Goal: Task Accomplishment & Management: Manage account settings

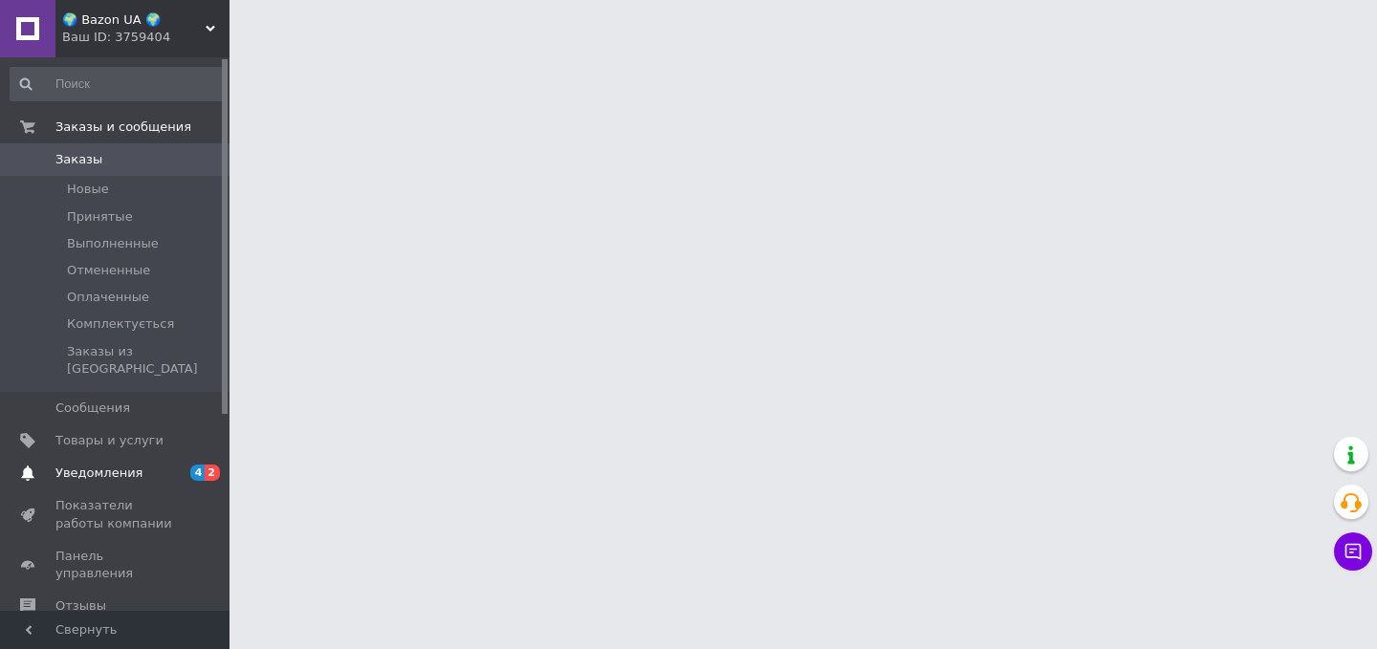
click at [143, 457] on link "Уведомления 4 2" at bounding box center [117, 473] width 235 height 33
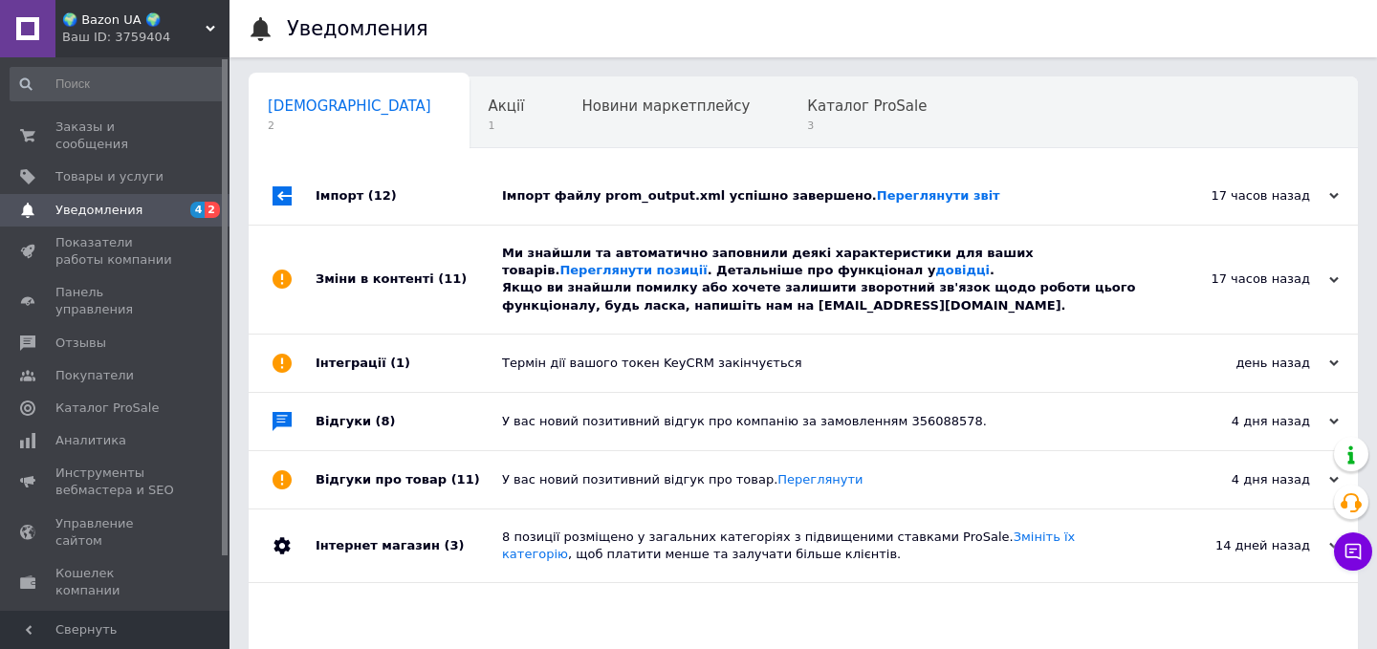
click at [425, 244] on div "Зміни в контенті (11)" at bounding box center [409, 280] width 186 height 108
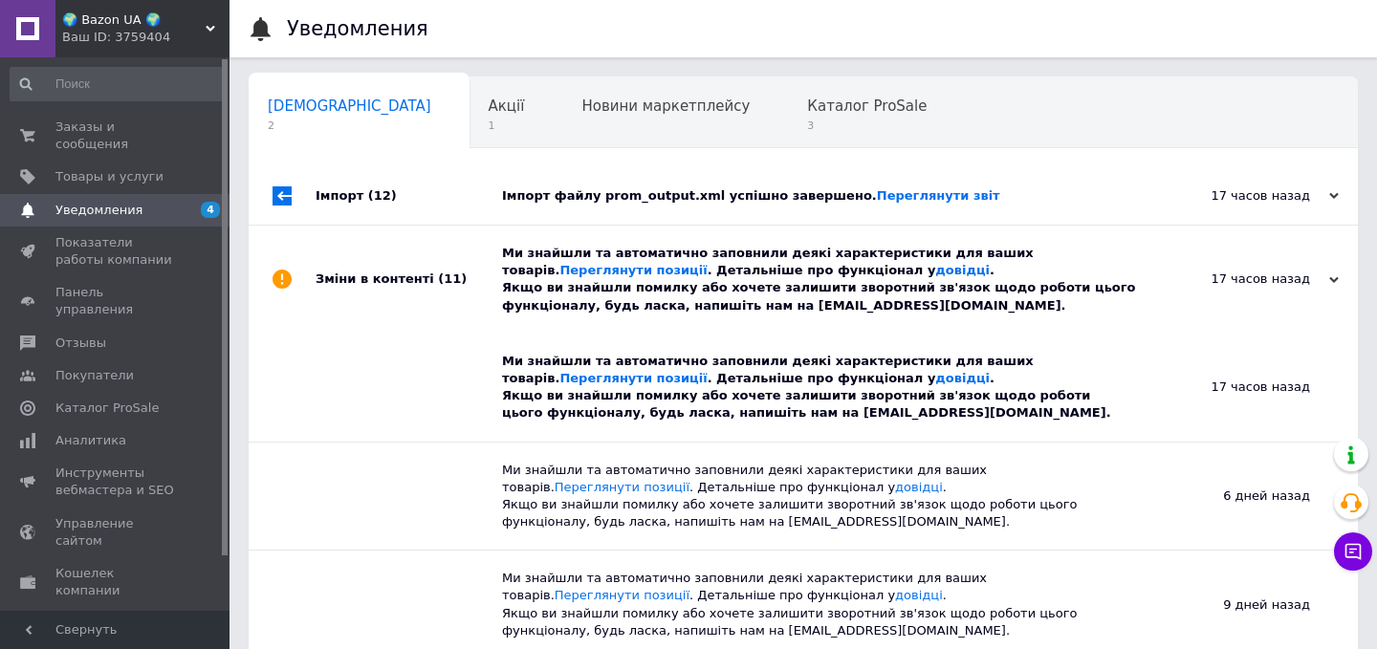
click at [436, 202] on div "Імпорт (12)" at bounding box center [409, 195] width 186 height 57
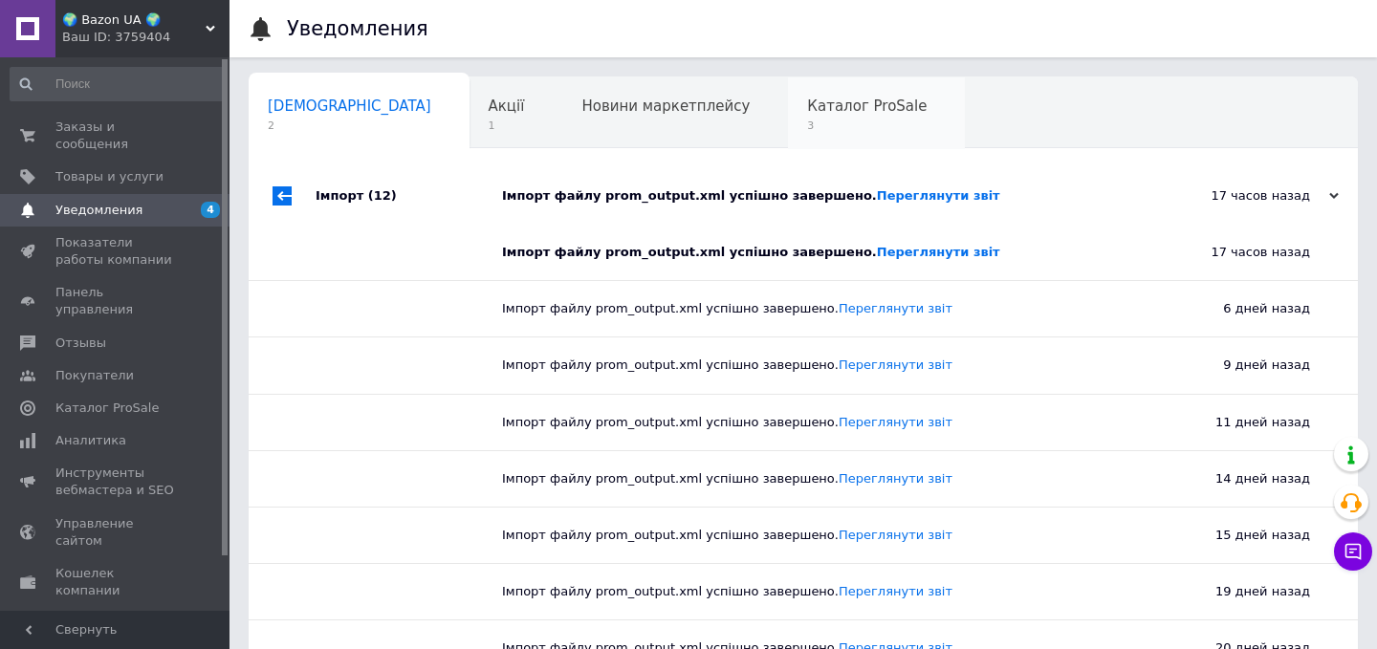
click at [807, 119] on span "3" at bounding box center [867, 126] width 120 height 14
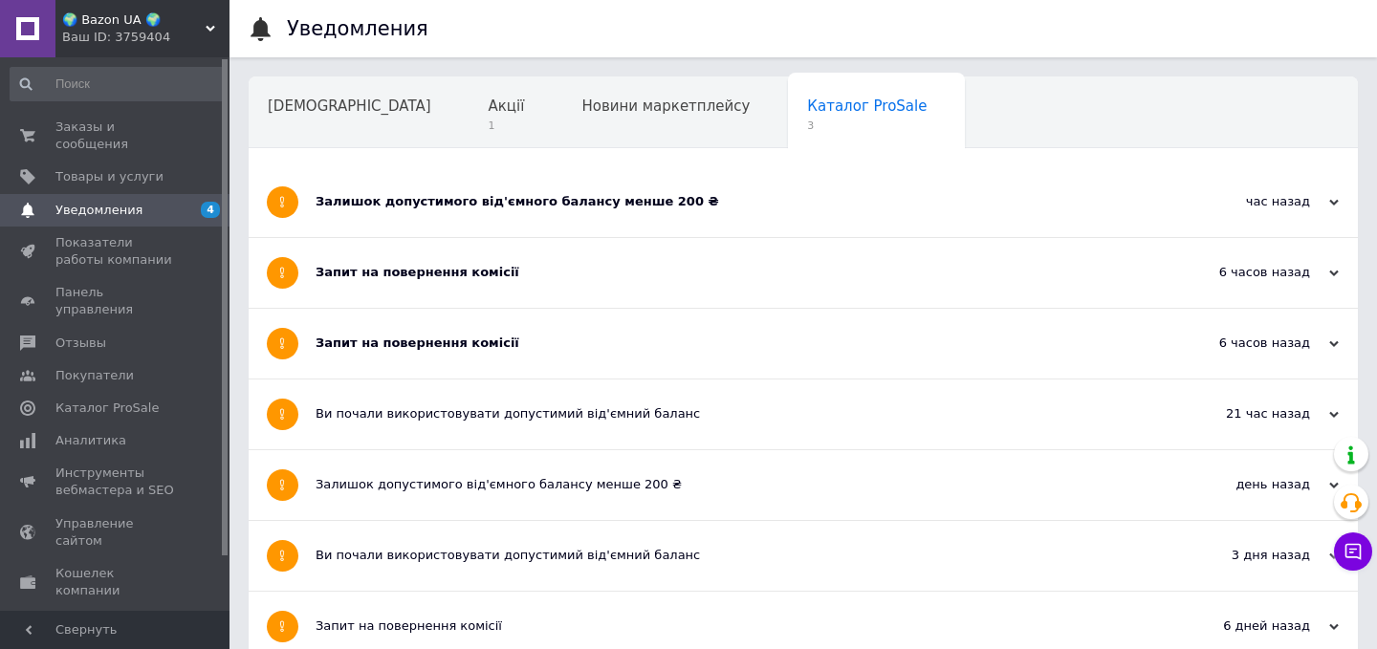
click at [601, 258] on div "Запит на повернення комісії" at bounding box center [732, 273] width 832 height 70
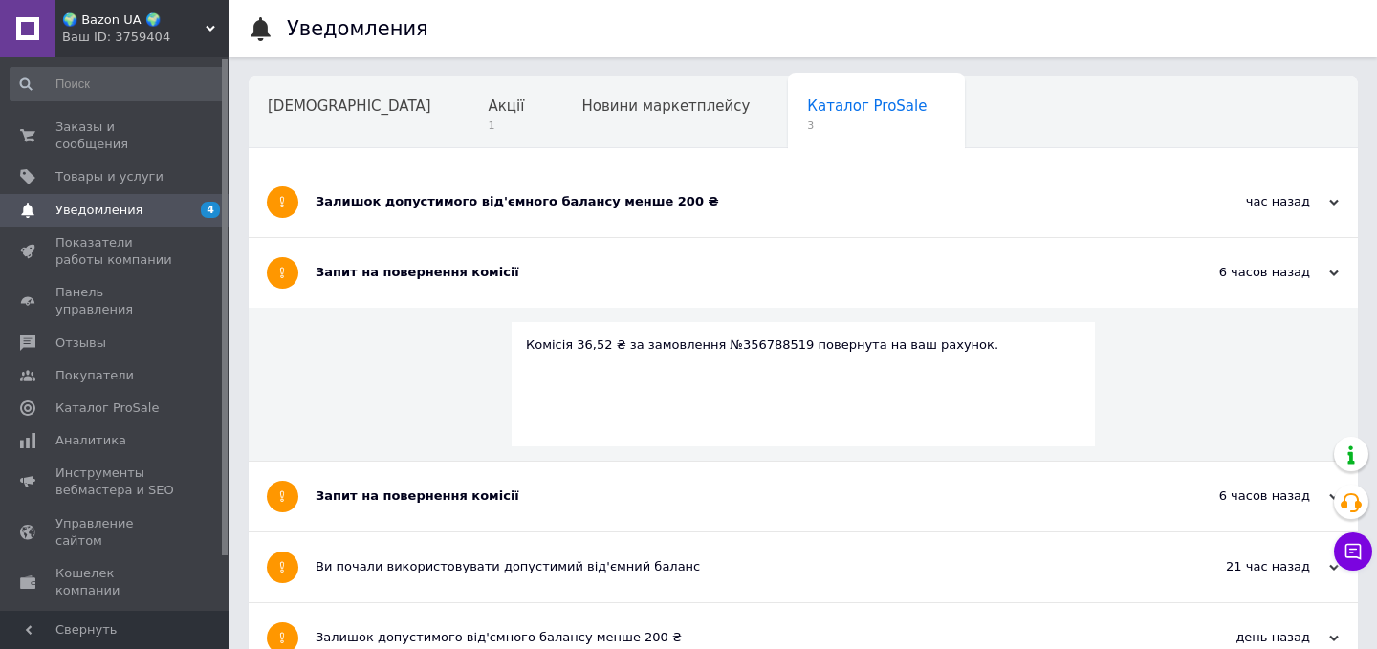
click at [621, 198] on div "Залишок допустимого від'ємного балансу менше 200 ₴" at bounding box center [732, 201] width 832 height 17
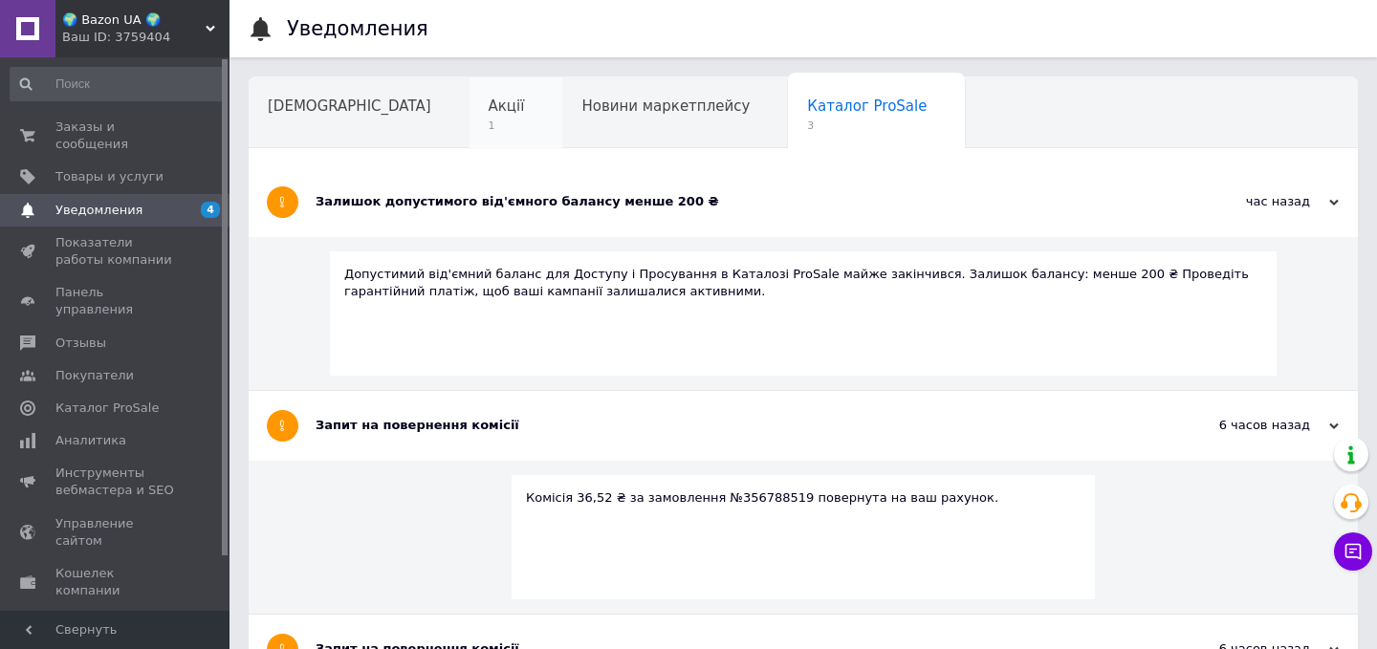
click at [469, 95] on div "Акції 1" at bounding box center [516, 113] width 94 height 73
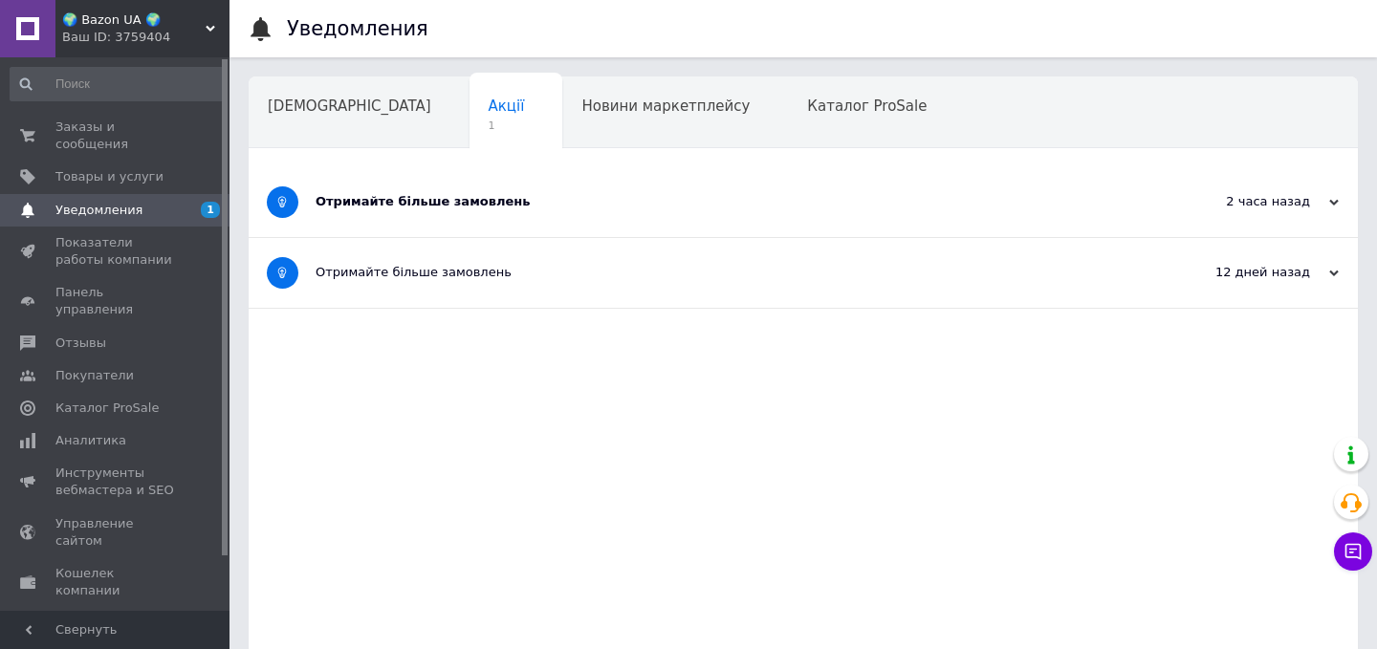
click at [471, 196] on div "Отримайте більше замовлень" at bounding box center [732, 201] width 832 height 17
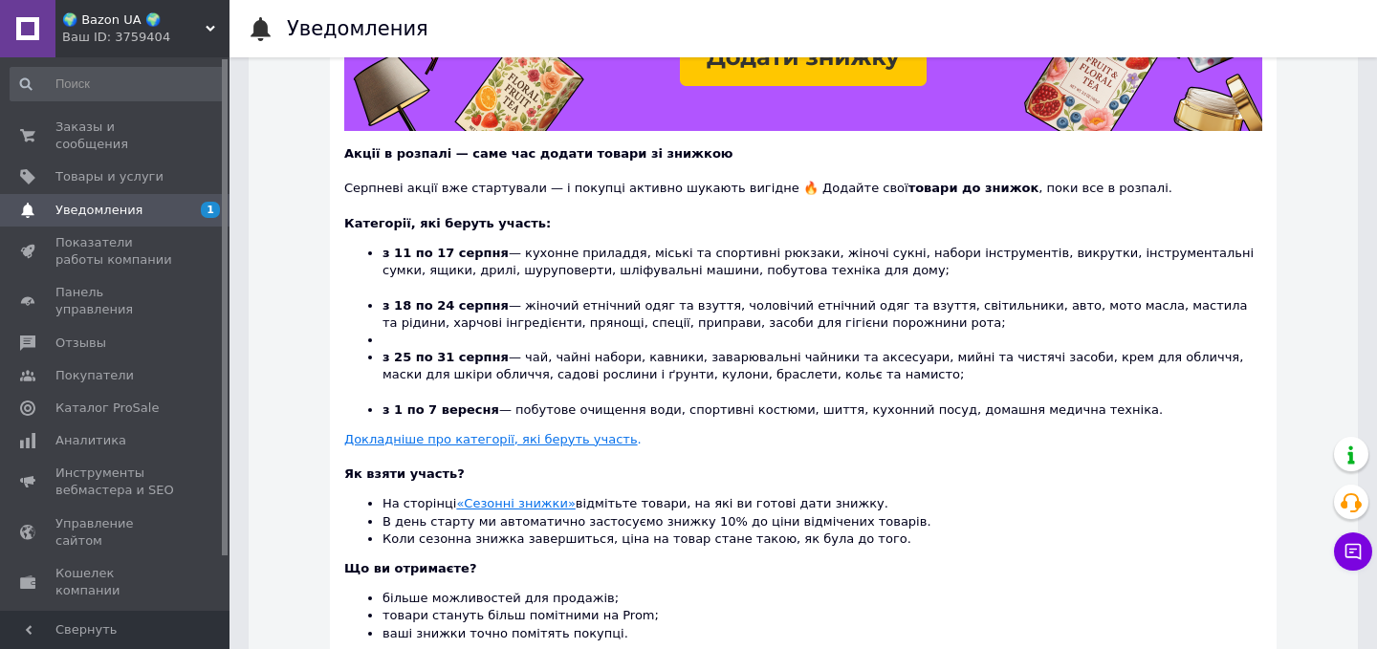
scroll to position [389, 0]
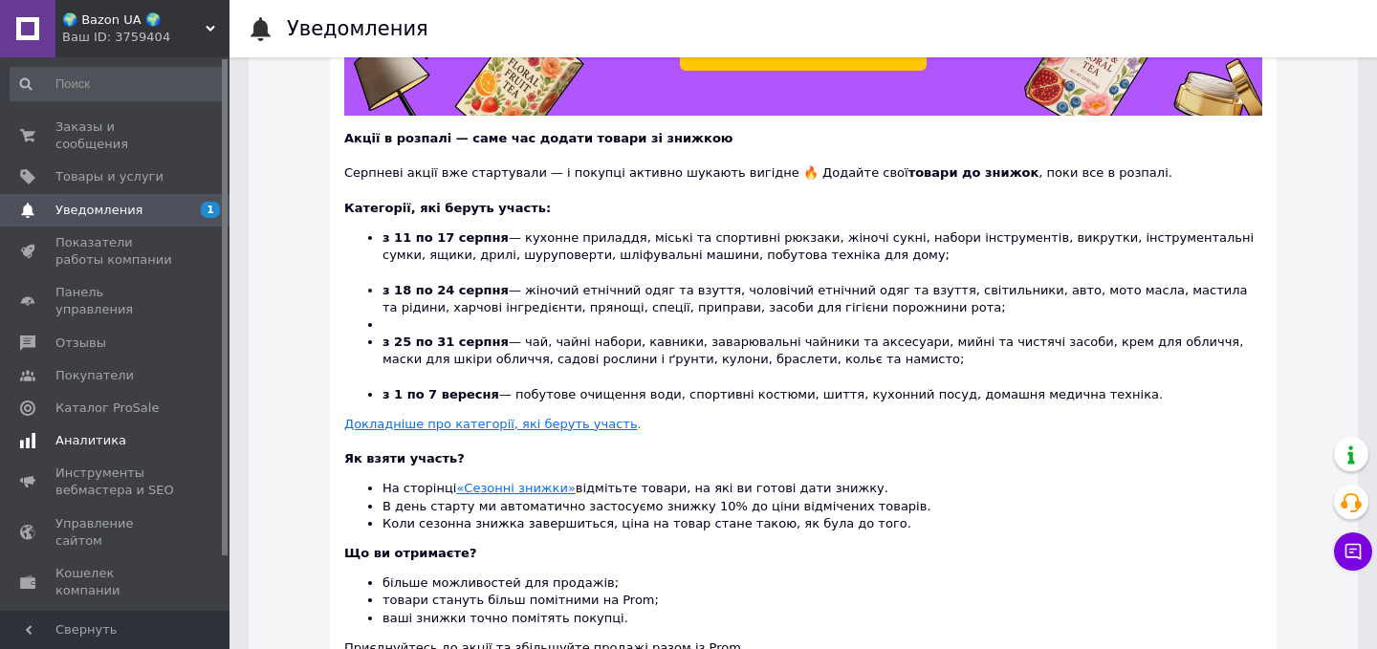
click at [120, 425] on link "Аналитика" at bounding box center [117, 441] width 235 height 33
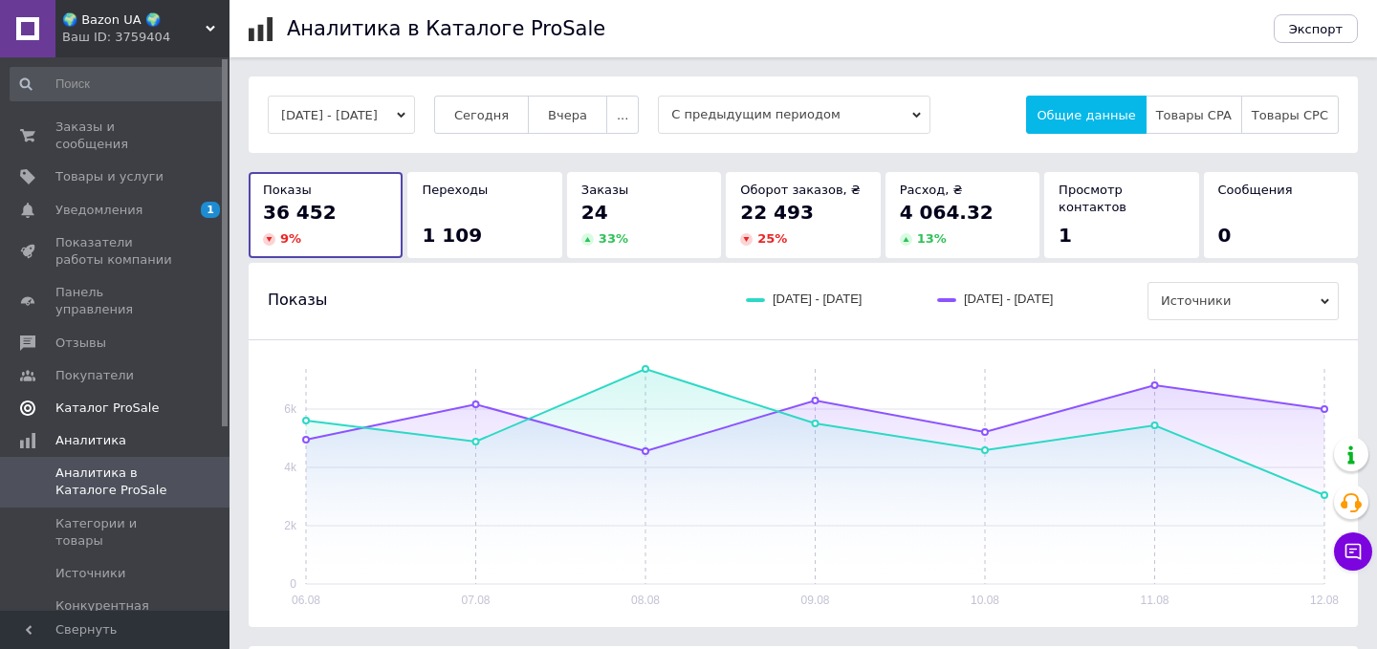
click at [153, 400] on span "Каталог ProSale" at bounding box center [115, 408] width 121 height 17
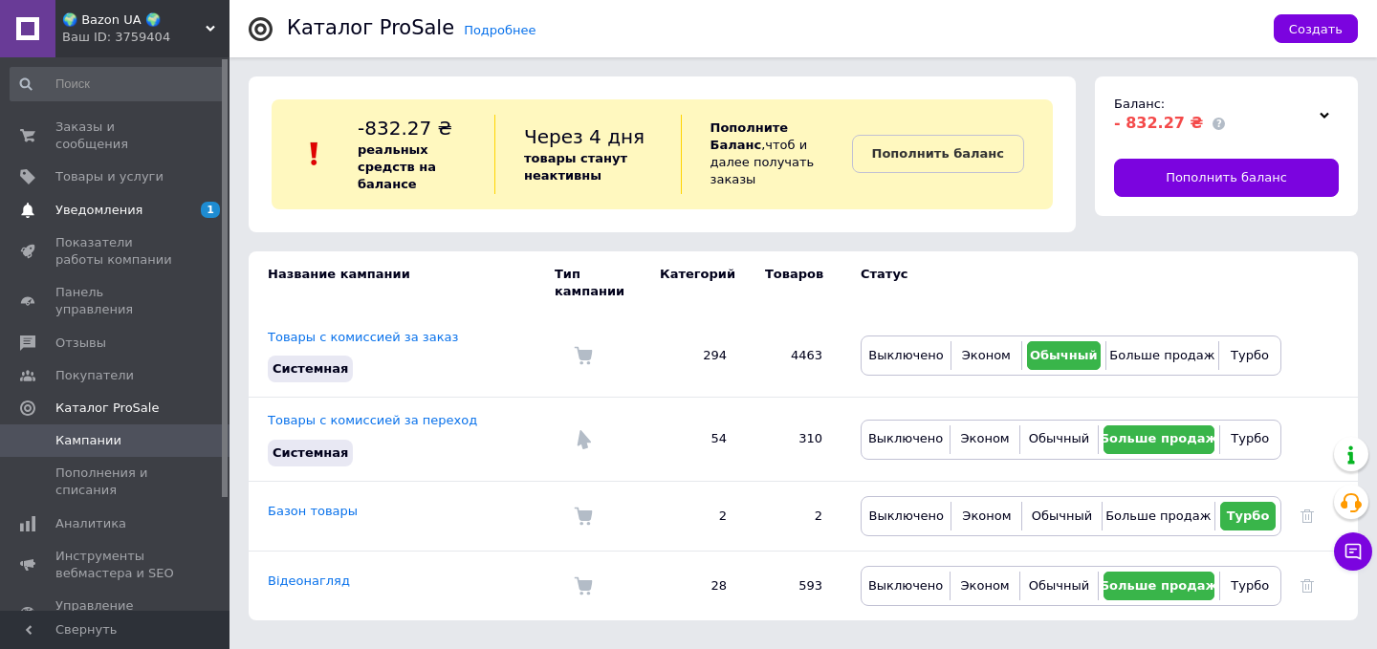
click at [171, 196] on link "Уведомления 1" at bounding box center [117, 210] width 235 height 33
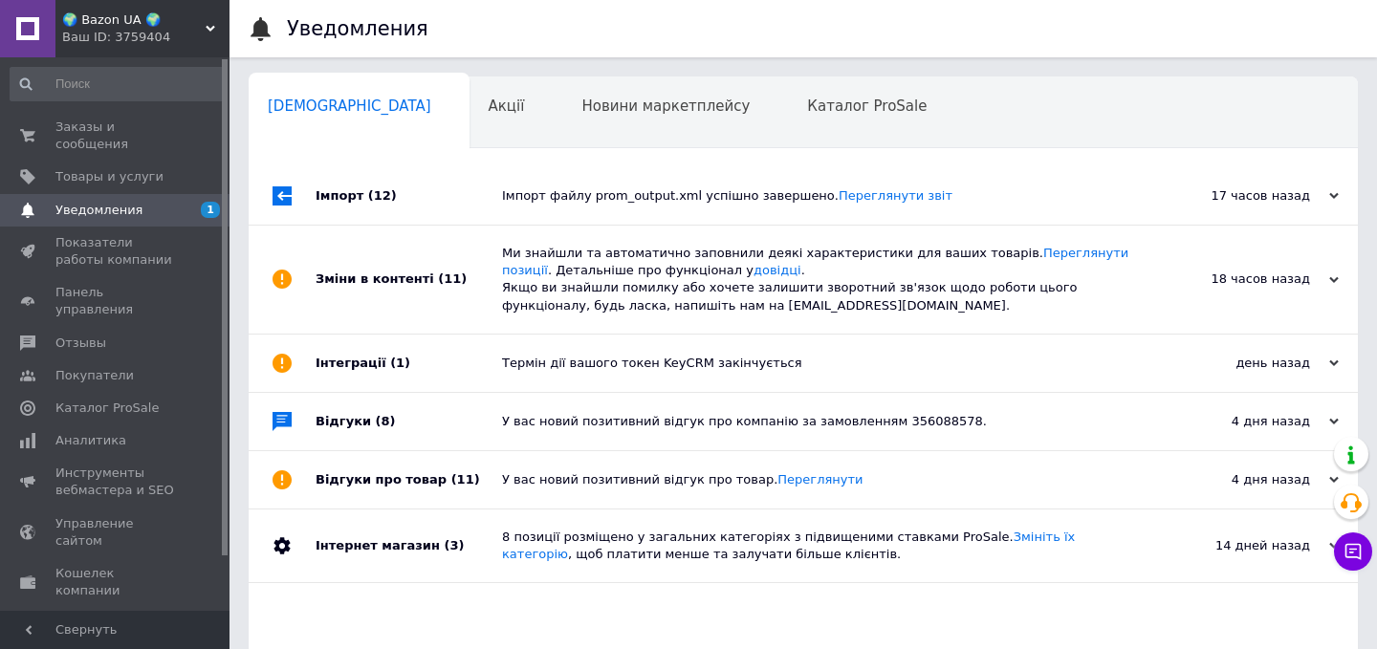
click at [524, 190] on div "Імпорт файлу prom_output.xml успішно завершено. Переглянути звіт" at bounding box center [824, 195] width 645 height 17
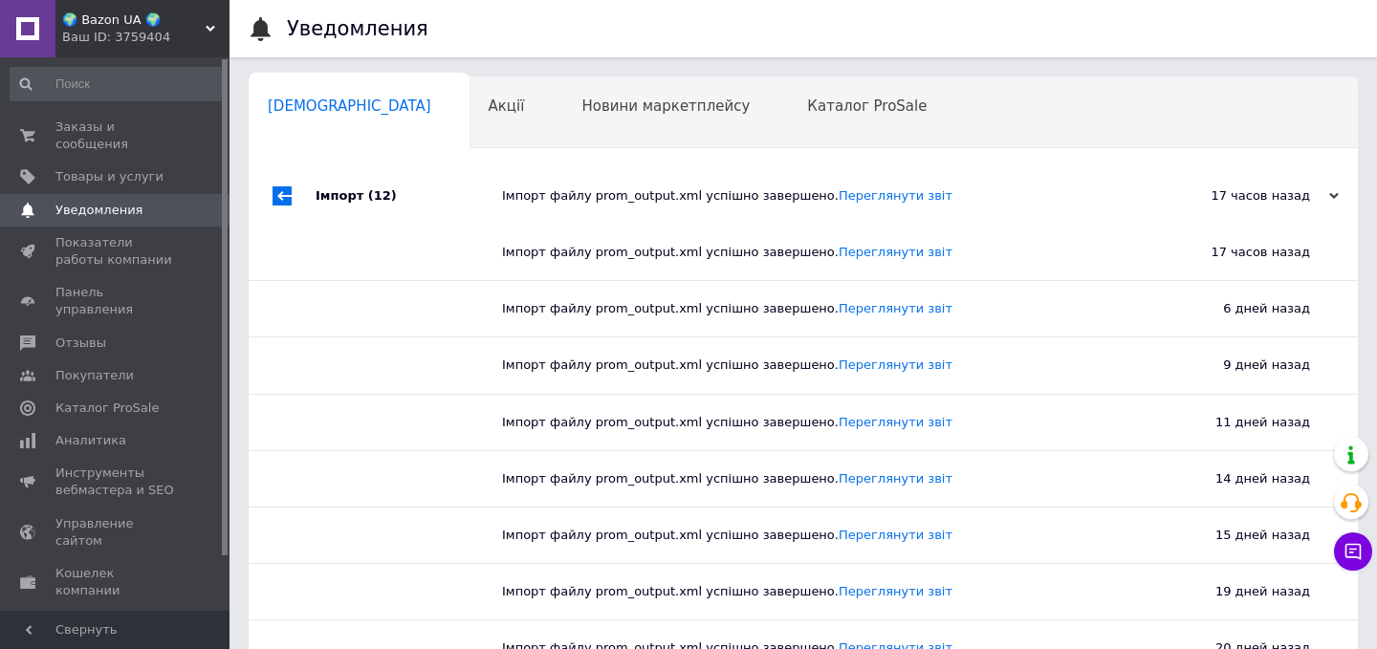
click at [524, 190] on div "Імпорт файлу prom_output.xml успішно завершено. Переглянути звіт" at bounding box center [824, 195] width 645 height 17
